Goal: Task Accomplishment & Management: Manage account settings

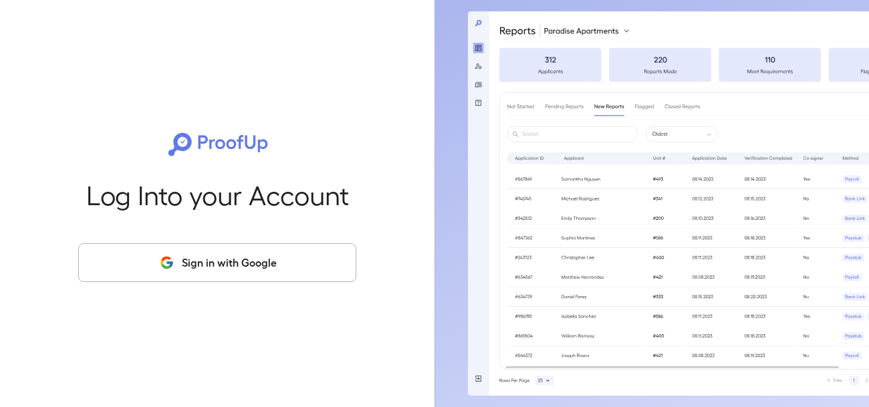
click at [300, 275] on button "Sign in with Google" at bounding box center [217, 262] width 278 height 39
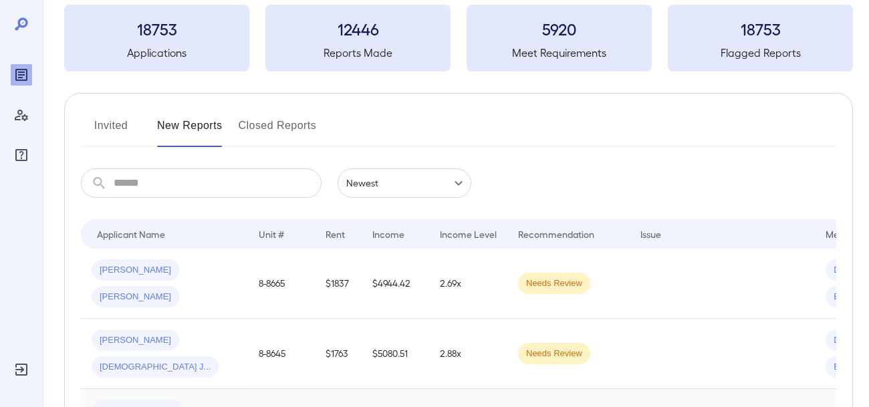
scroll to position [93, 0]
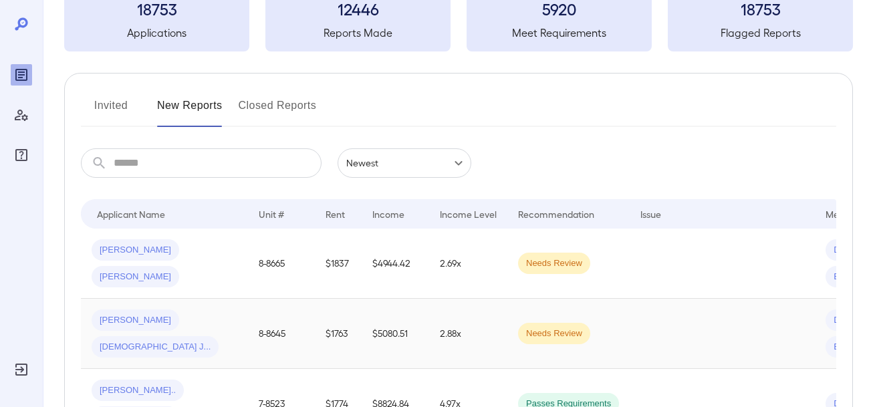
click at [132, 331] on div "[PERSON_NAME]" at bounding box center [136, 319] width 88 height 21
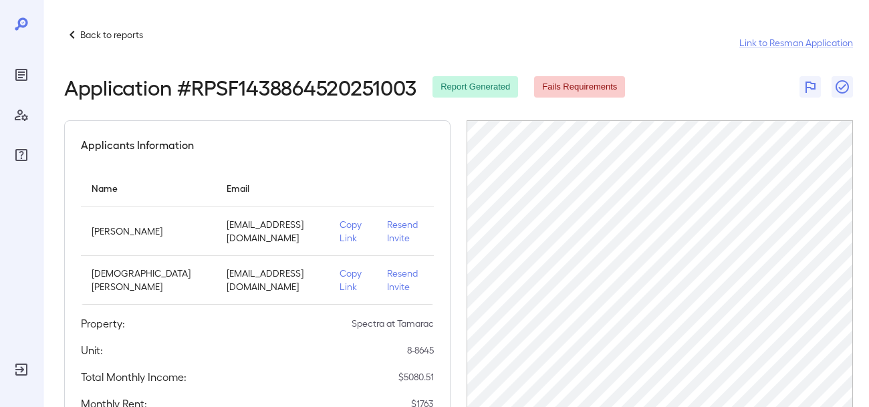
click at [387, 227] on p "Resend Invite" at bounding box center [405, 231] width 36 height 27
